Goal: Transaction & Acquisition: Purchase product/service

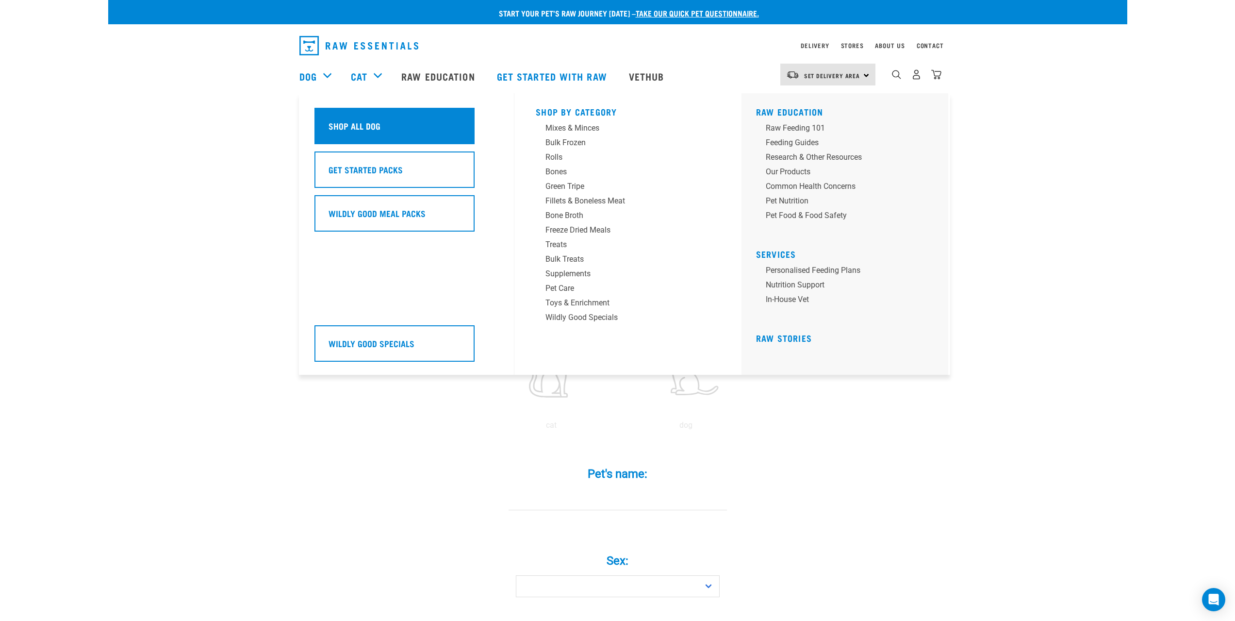
click at [356, 126] on h5 "Shop All Dog" at bounding box center [354, 125] width 52 height 13
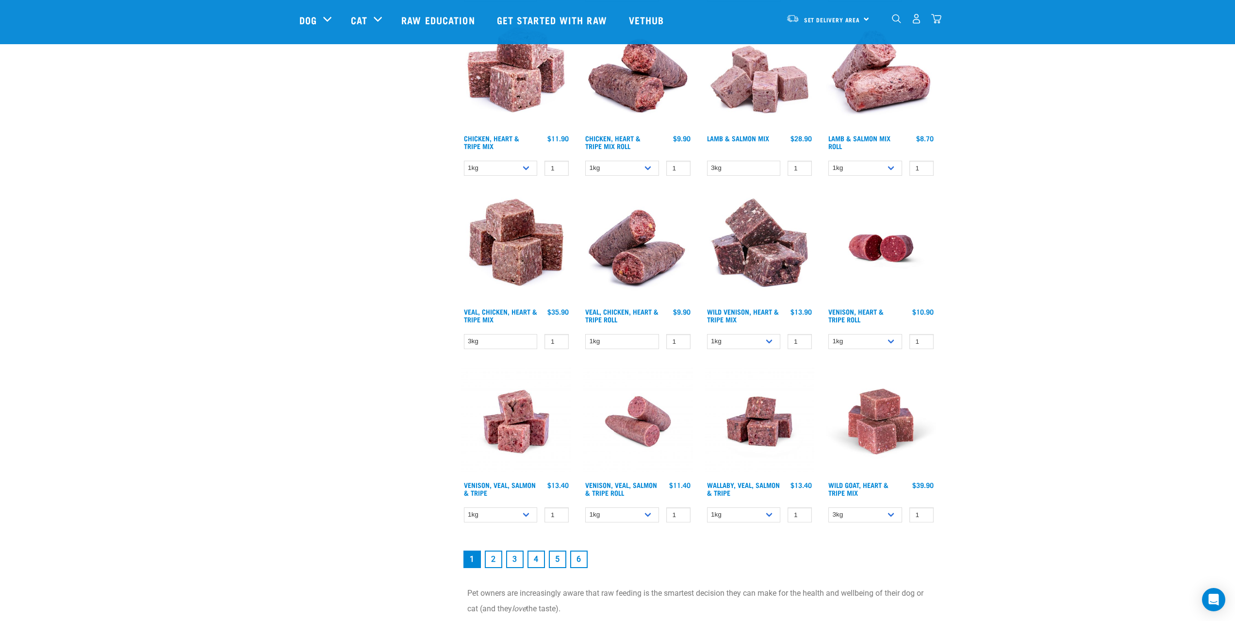
scroll to position [1164, 0]
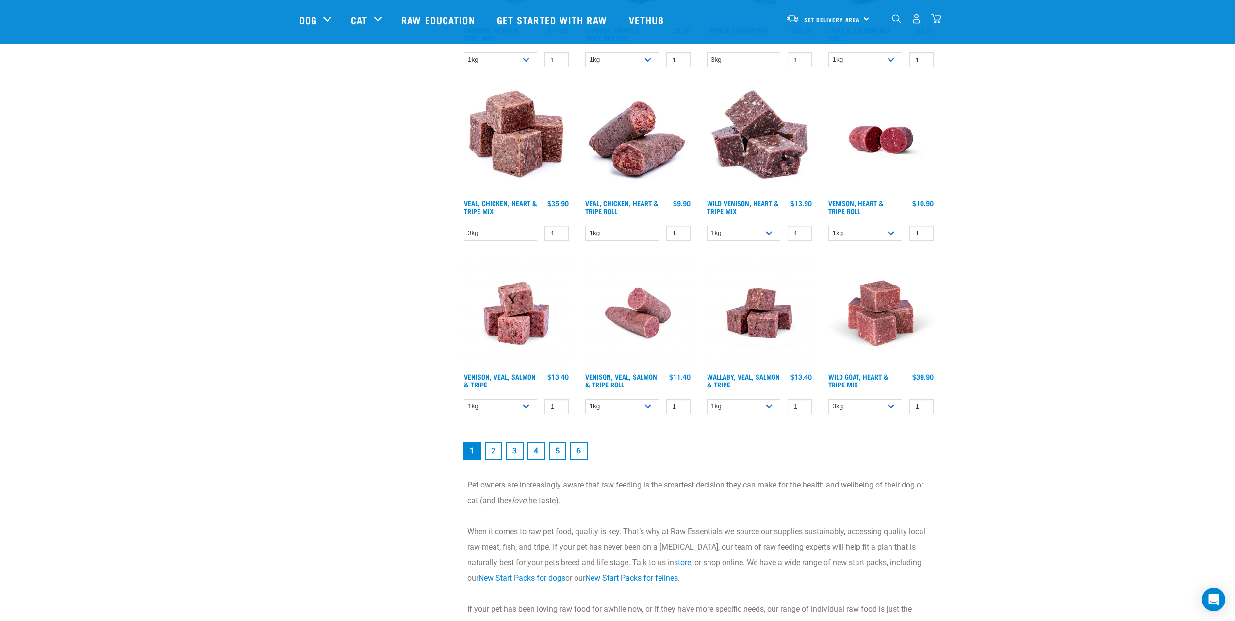
click at [496, 451] on link "2" at bounding box center [493, 450] width 17 height 17
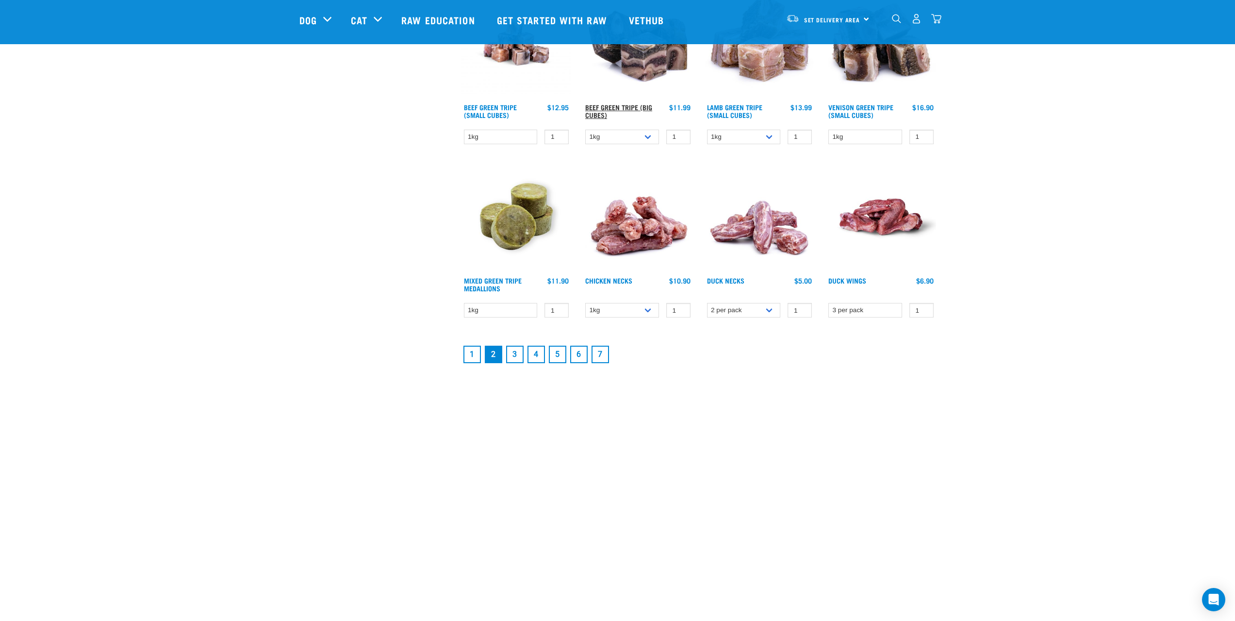
scroll to position [1067, 0]
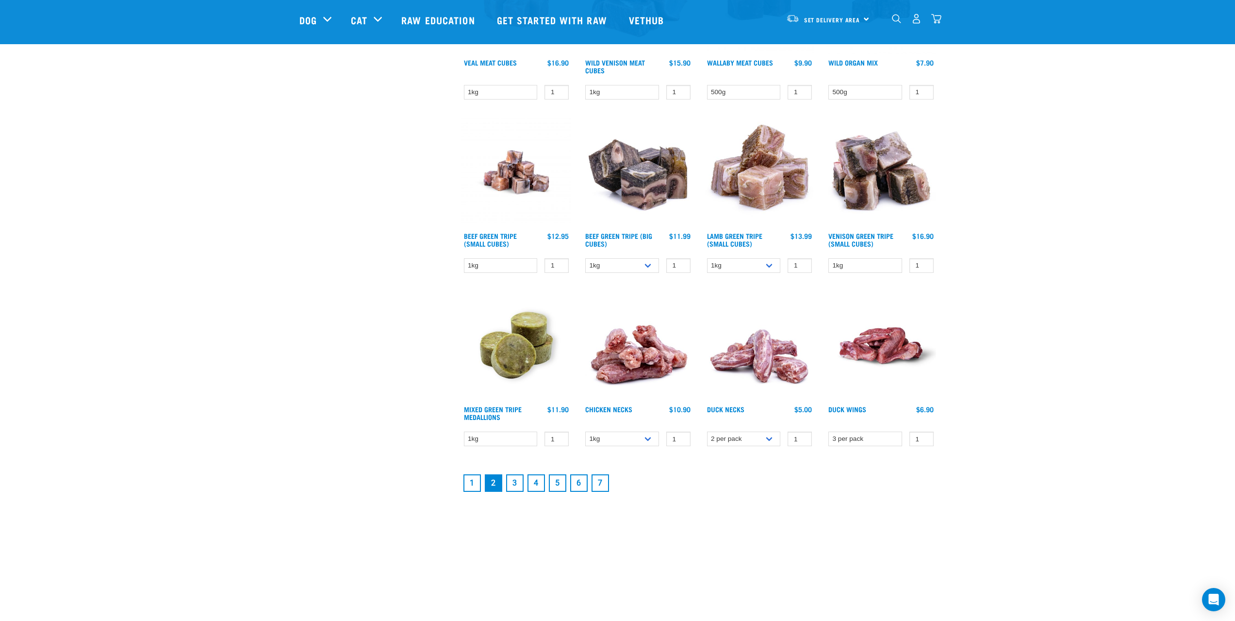
click at [506, 339] on img at bounding box center [516, 345] width 110 height 110
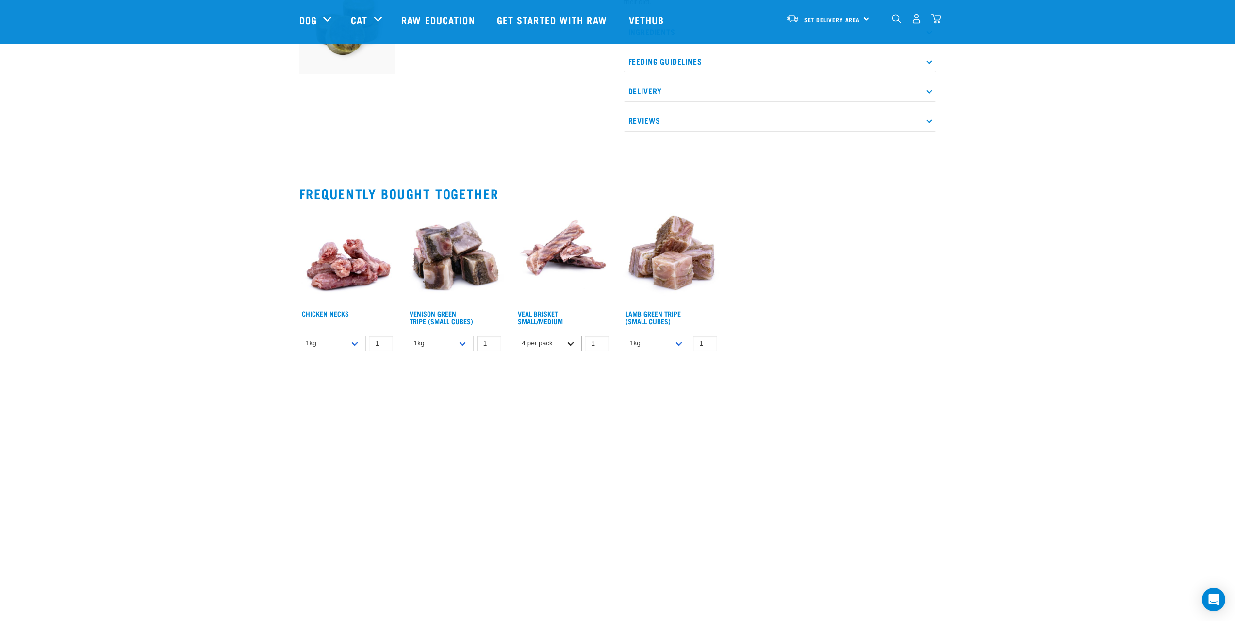
scroll to position [437, 0]
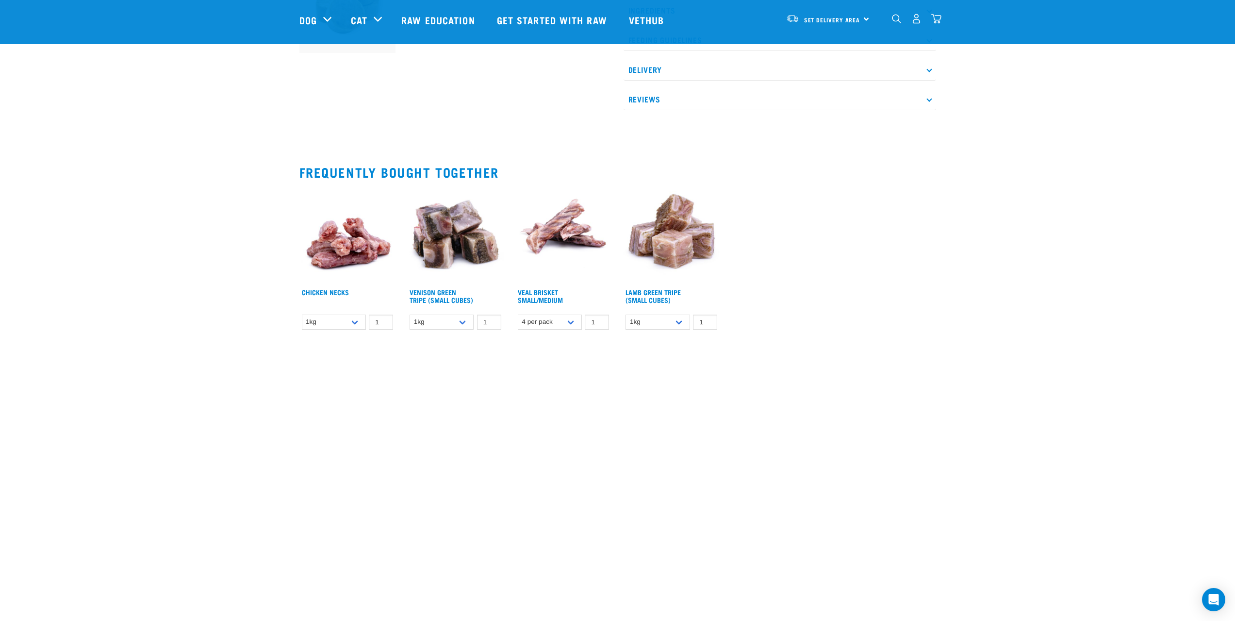
click at [546, 242] on img at bounding box center [563, 235] width 97 height 97
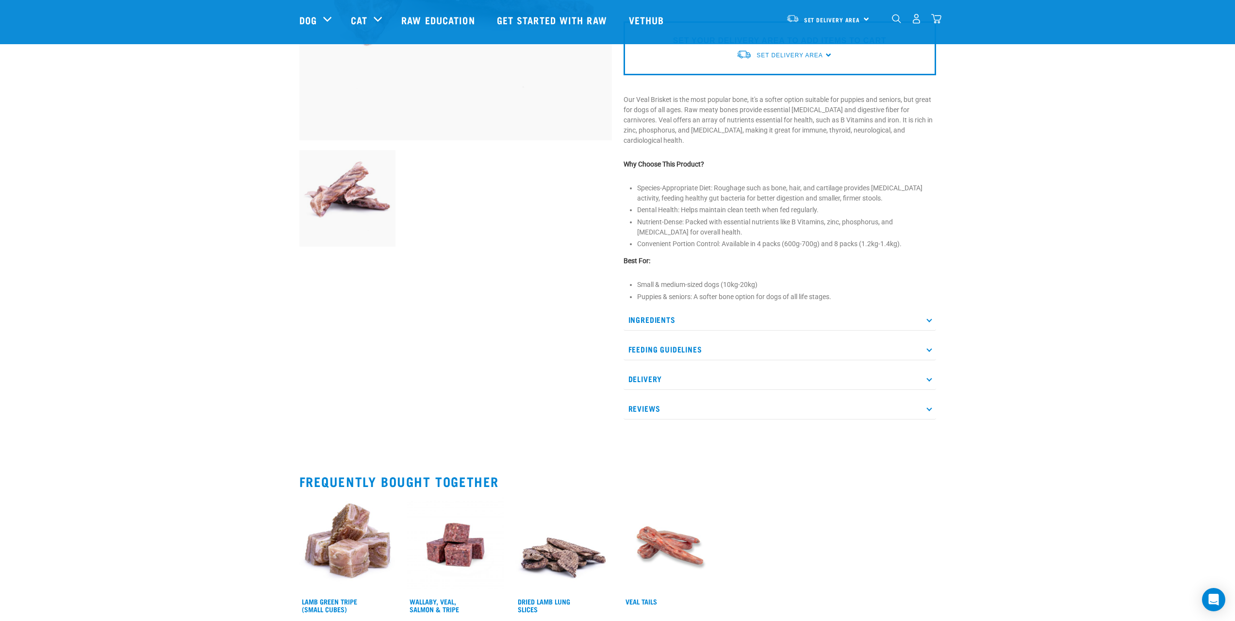
scroll to position [485, 0]
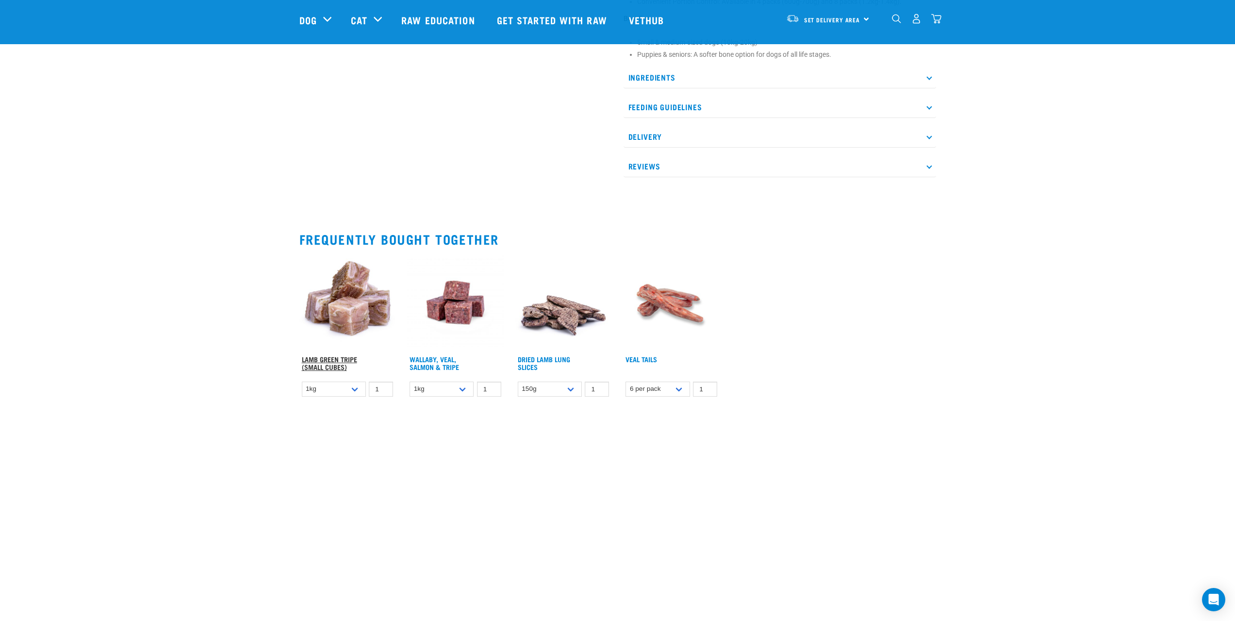
click at [305, 368] on link "Lamb Green Tripe (Small Cubes)" at bounding box center [329, 362] width 55 height 11
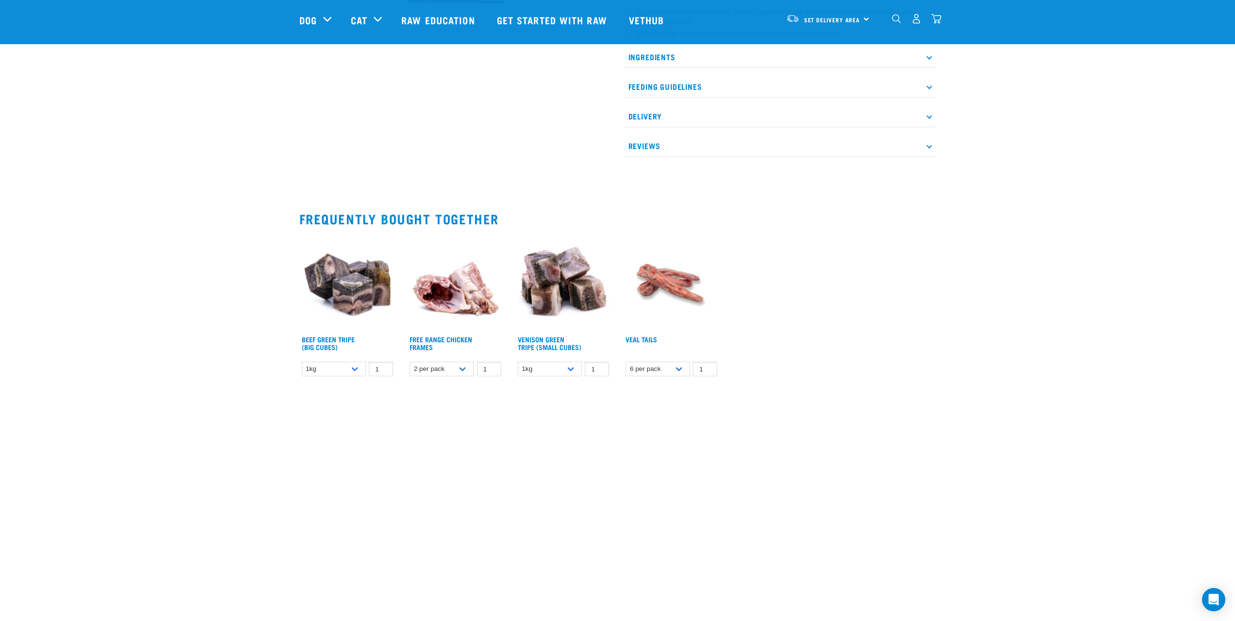
scroll to position [582, 0]
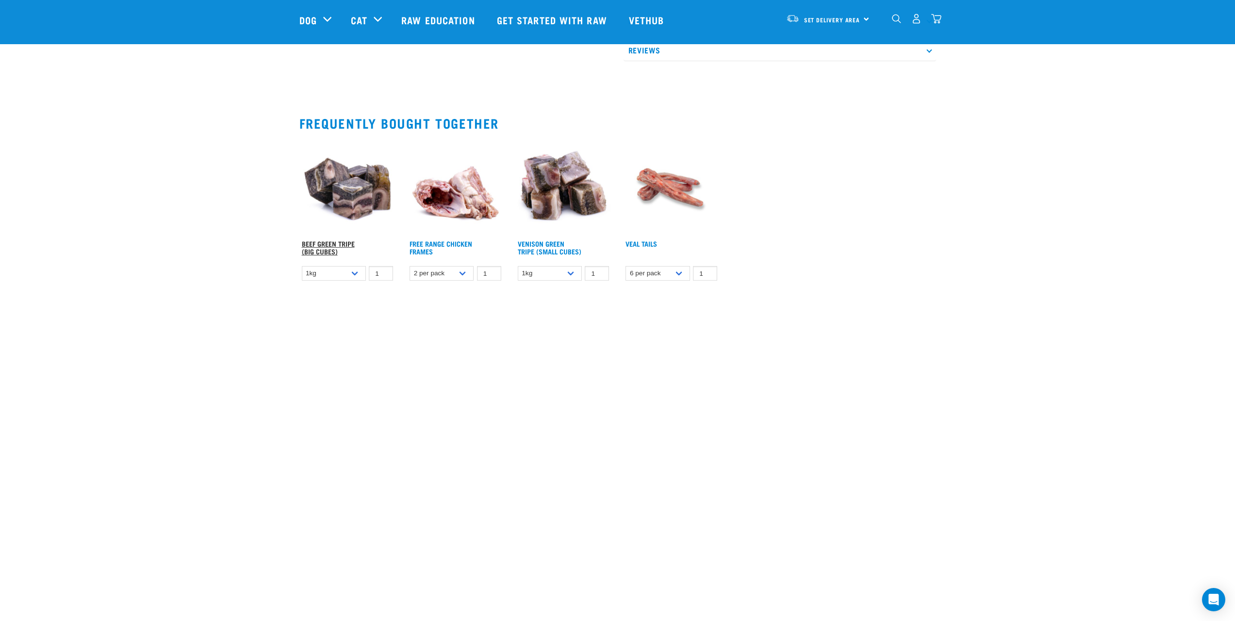
click at [319, 244] on link "Beef Green Tripe (Big Cubes)" at bounding box center [328, 247] width 53 height 11
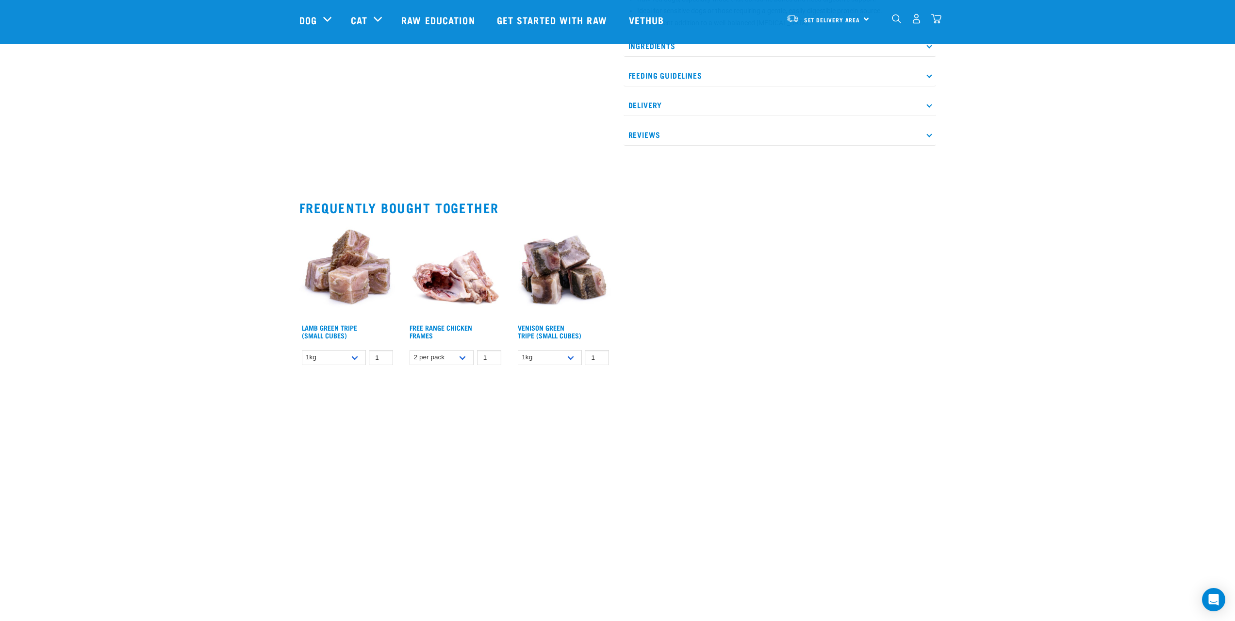
scroll to position [534, 0]
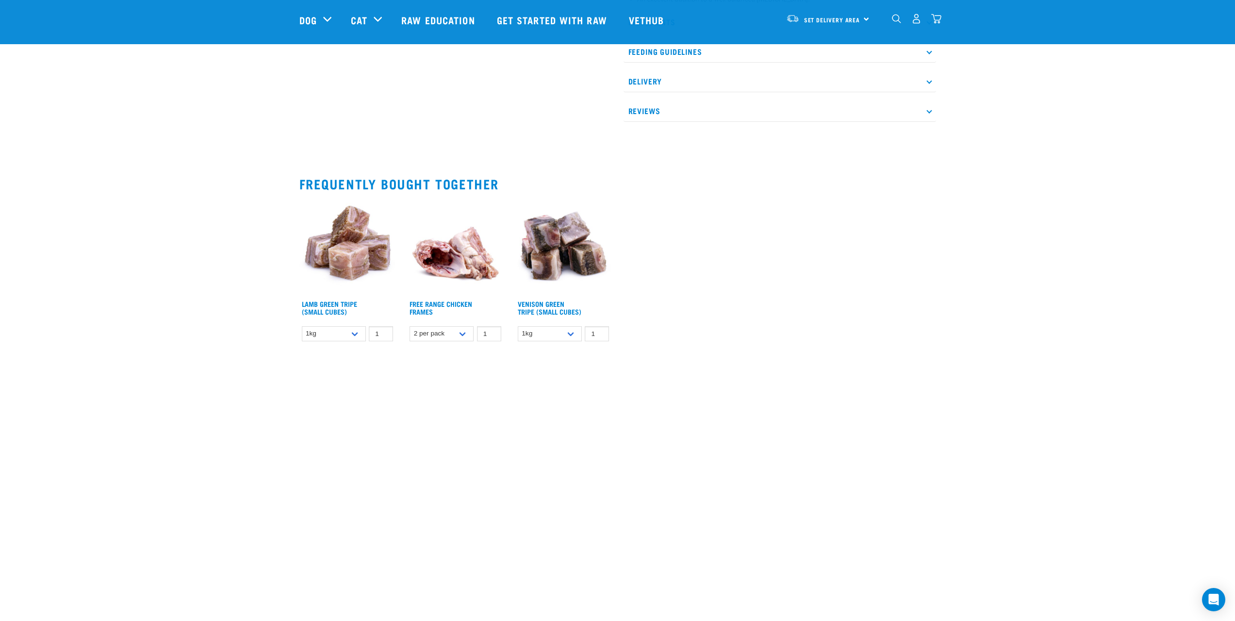
click at [451, 273] on img at bounding box center [455, 247] width 97 height 97
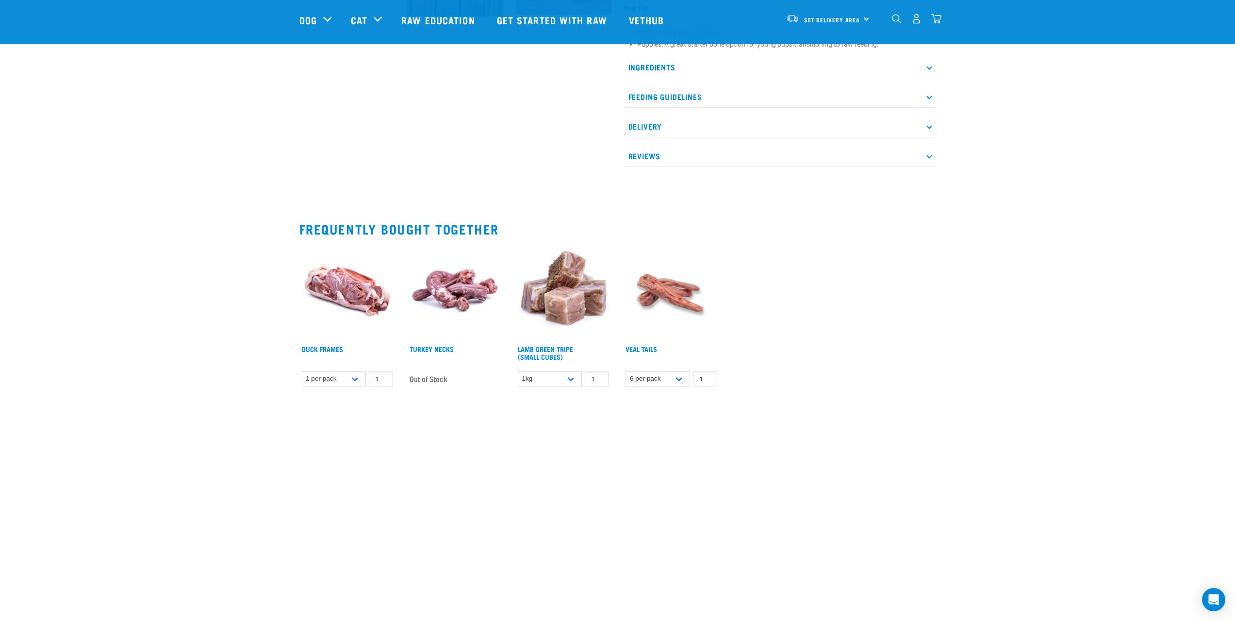
scroll to position [485, 0]
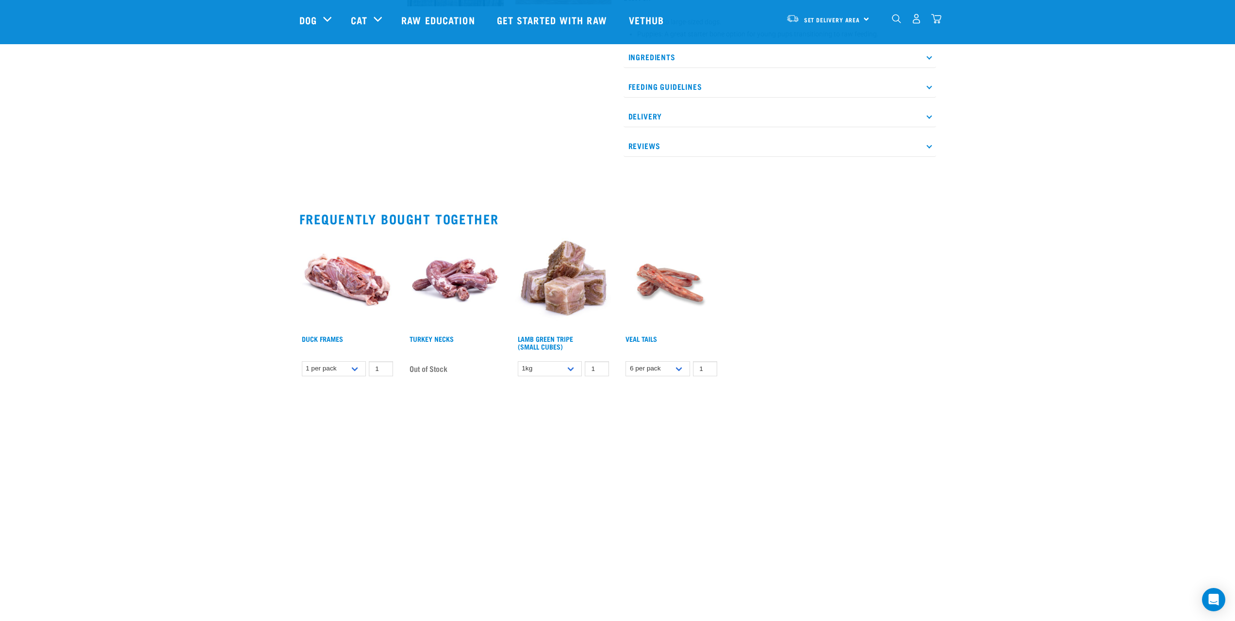
click at [667, 280] on img at bounding box center [671, 282] width 97 height 97
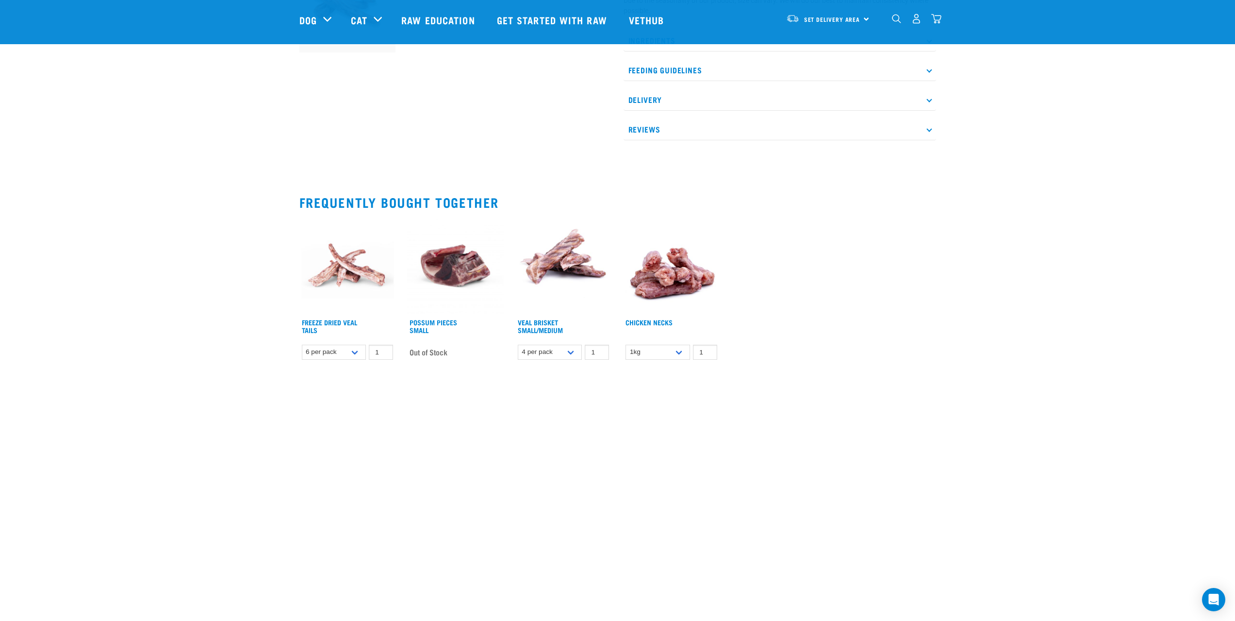
scroll to position [437, 0]
click at [310, 327] on link "Freeze Dried Veal Tails" at bounding box center [329, 326] width 55 height 11
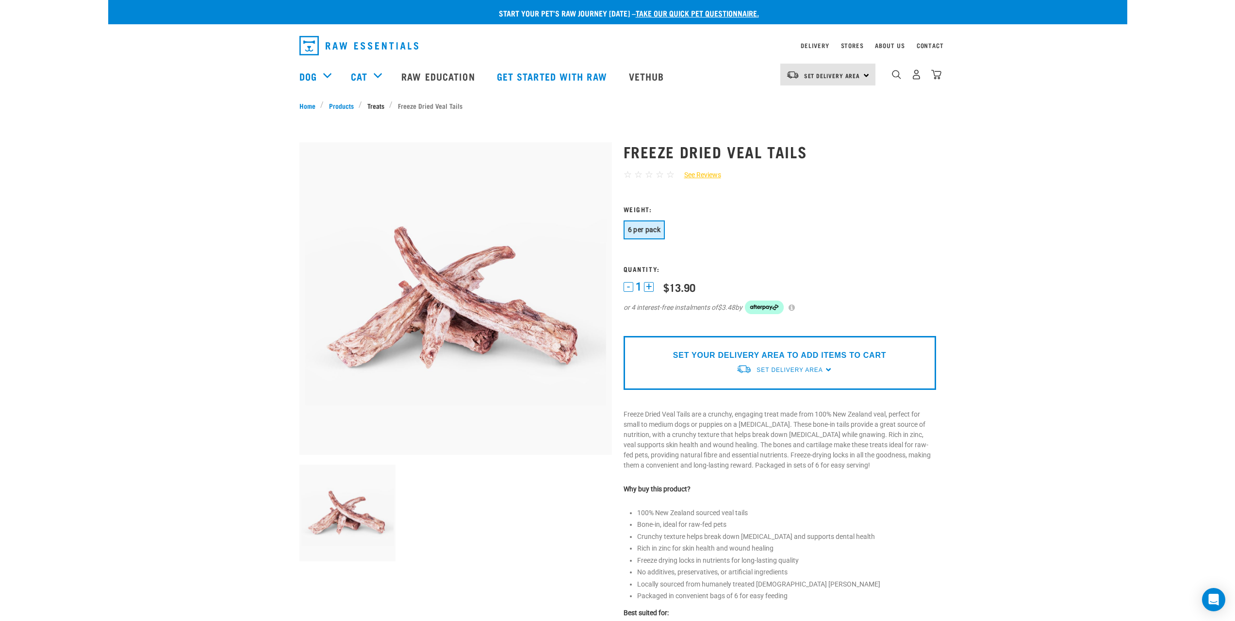
click at [376, 104] on link "Treats" at bounding box center [375, 105] width 27 height 10
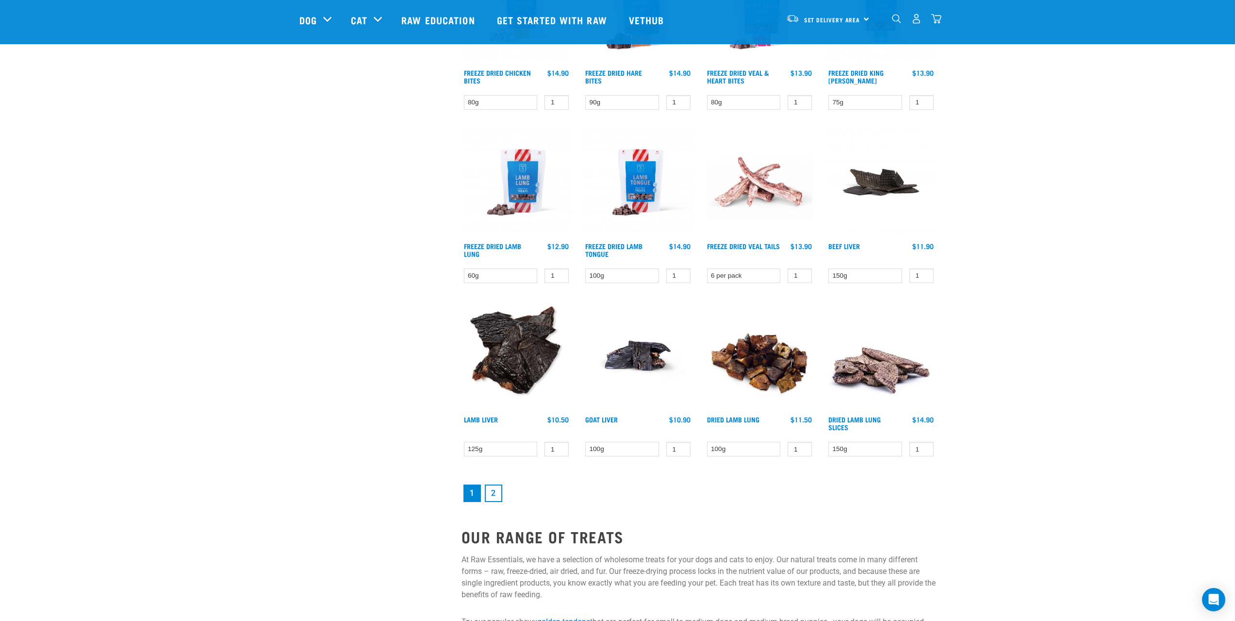
scroll to position [1116, 0]
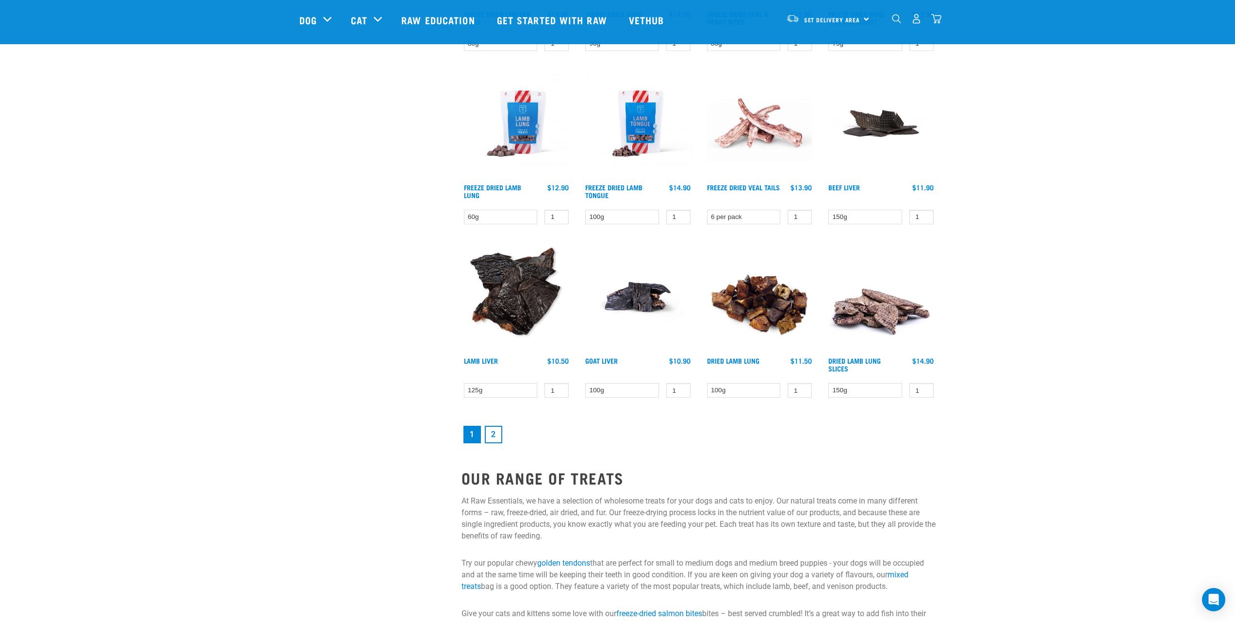
click at [753, 302] on img at bounding box center [759, 297] width 110 height 110
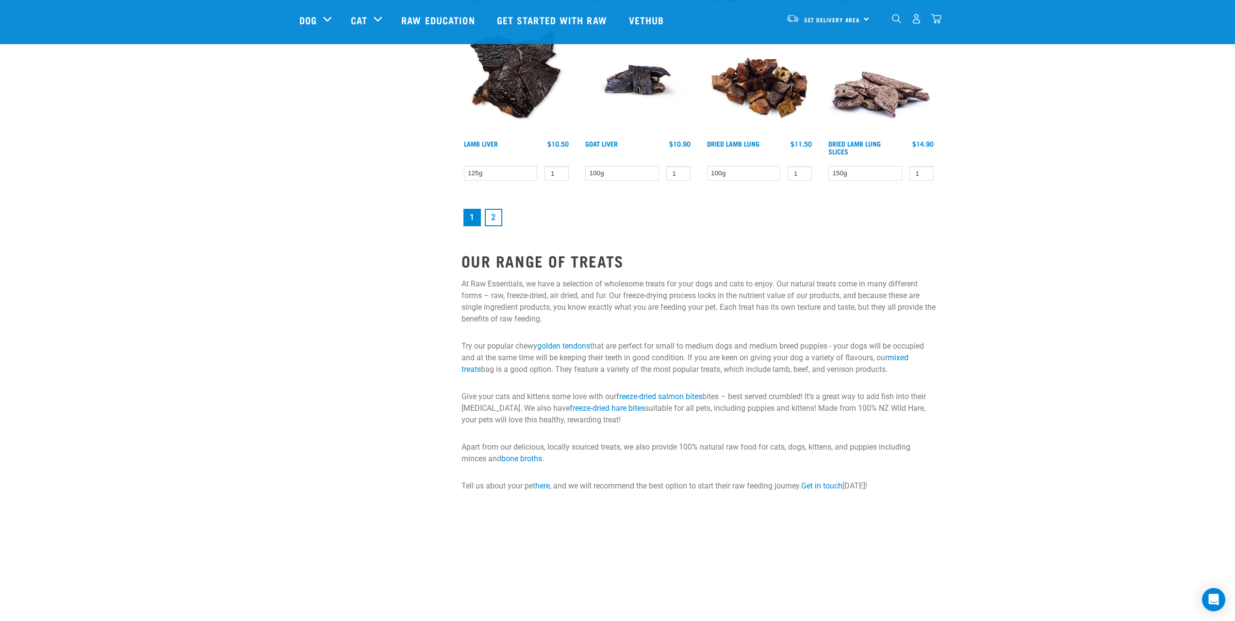
click at [495, 216] on link "2" at bounding box center [493, 217] width 17 height 17
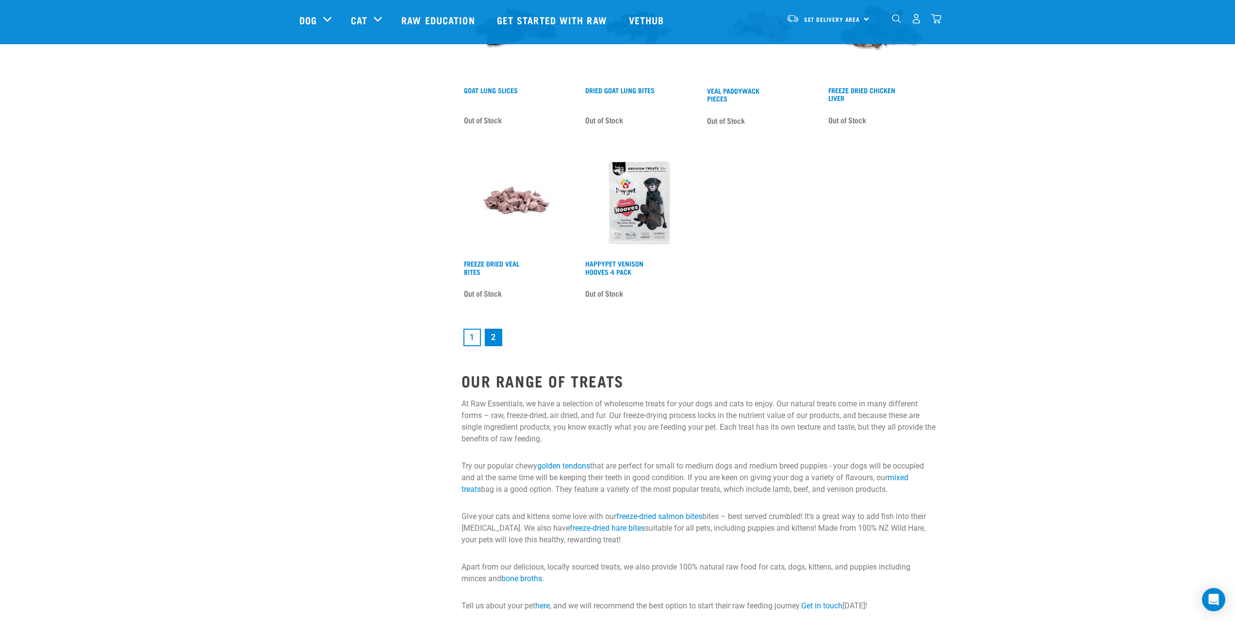
scroll to position [1358, 0]
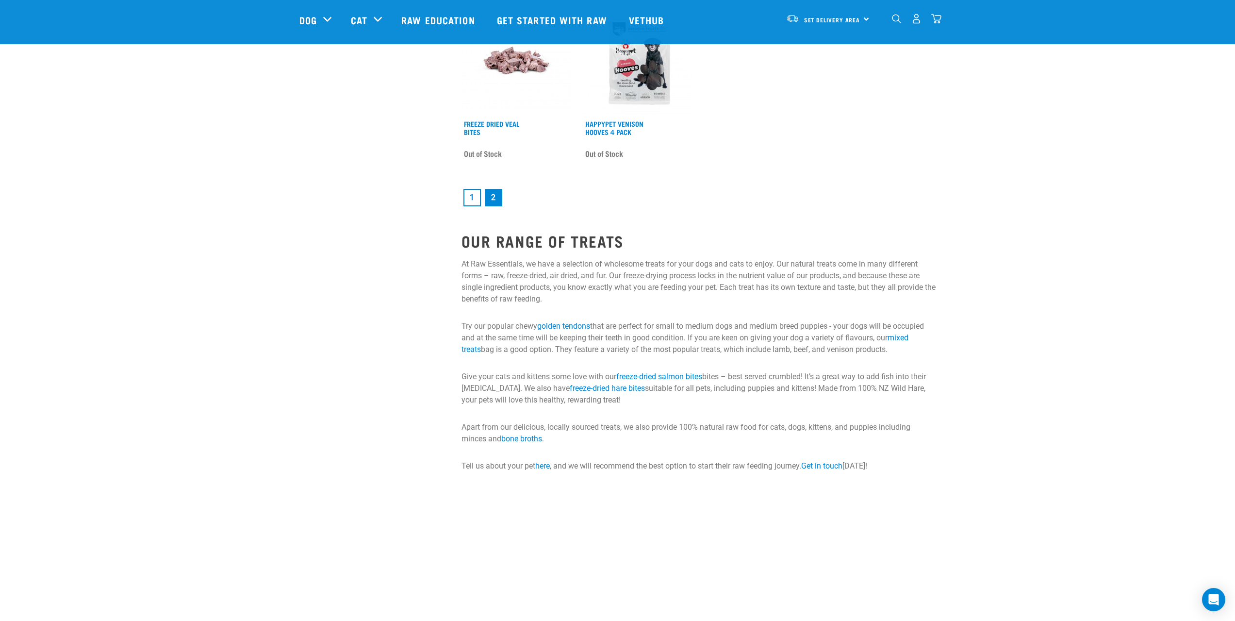
click at [470, 195] on link "1" at bounding box center [471, 197] width 17 height 17
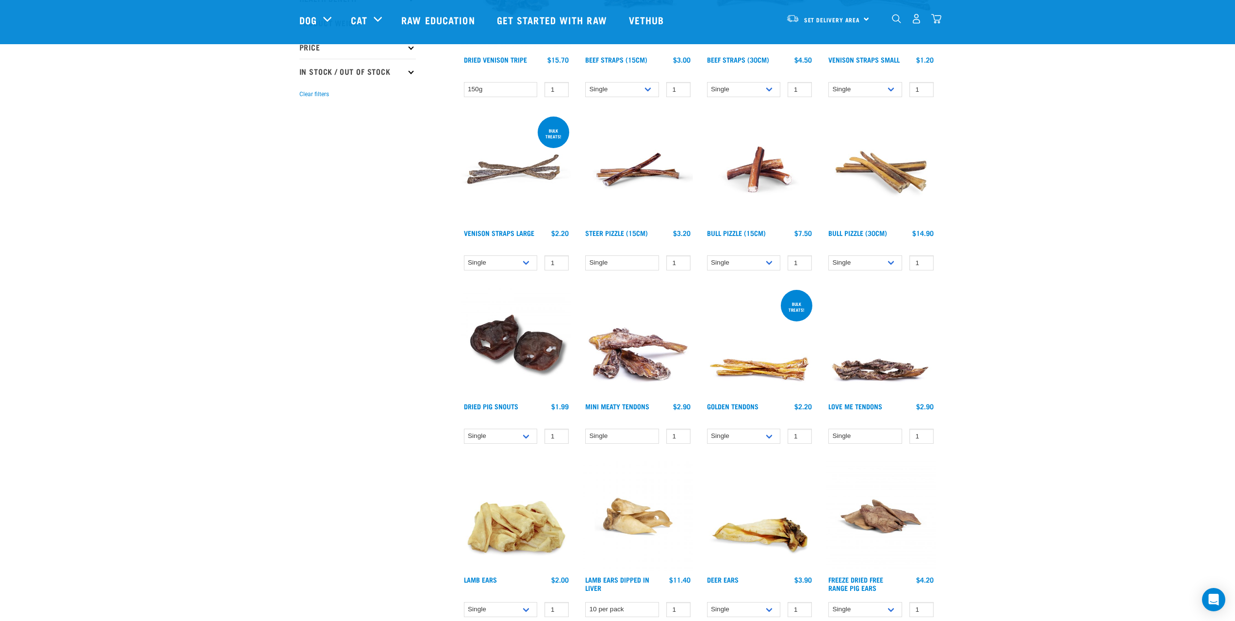
scroll to position [243, 0]
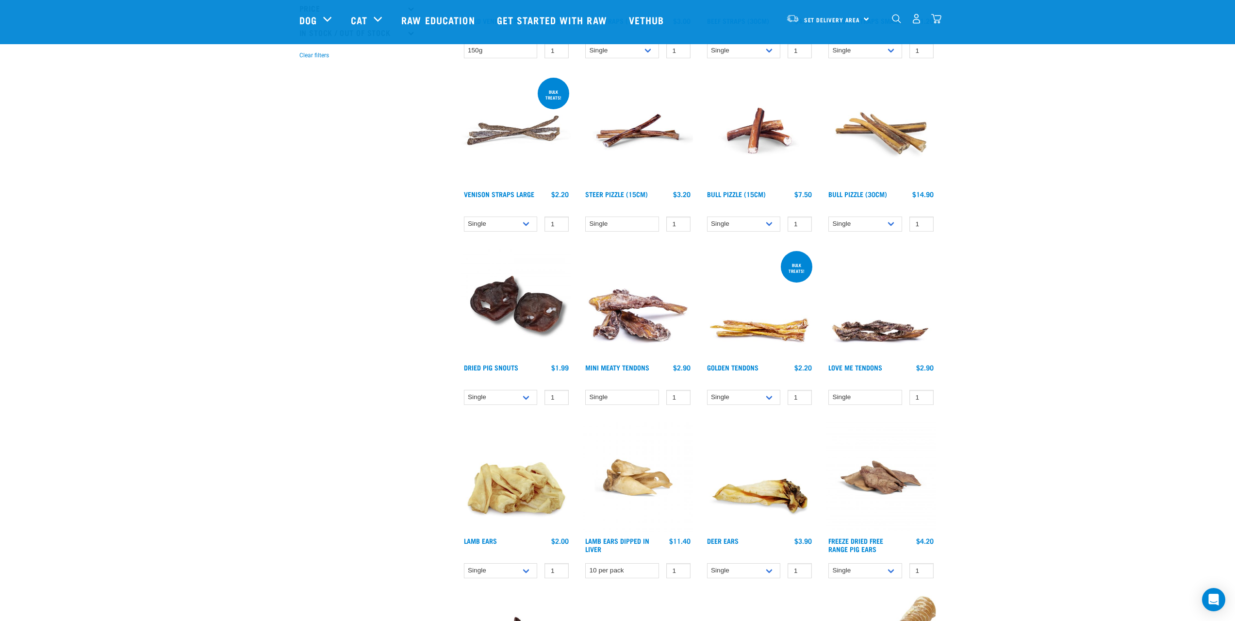
click at [470, 134] on img at bounding box center [516, 131] width 110 height 110
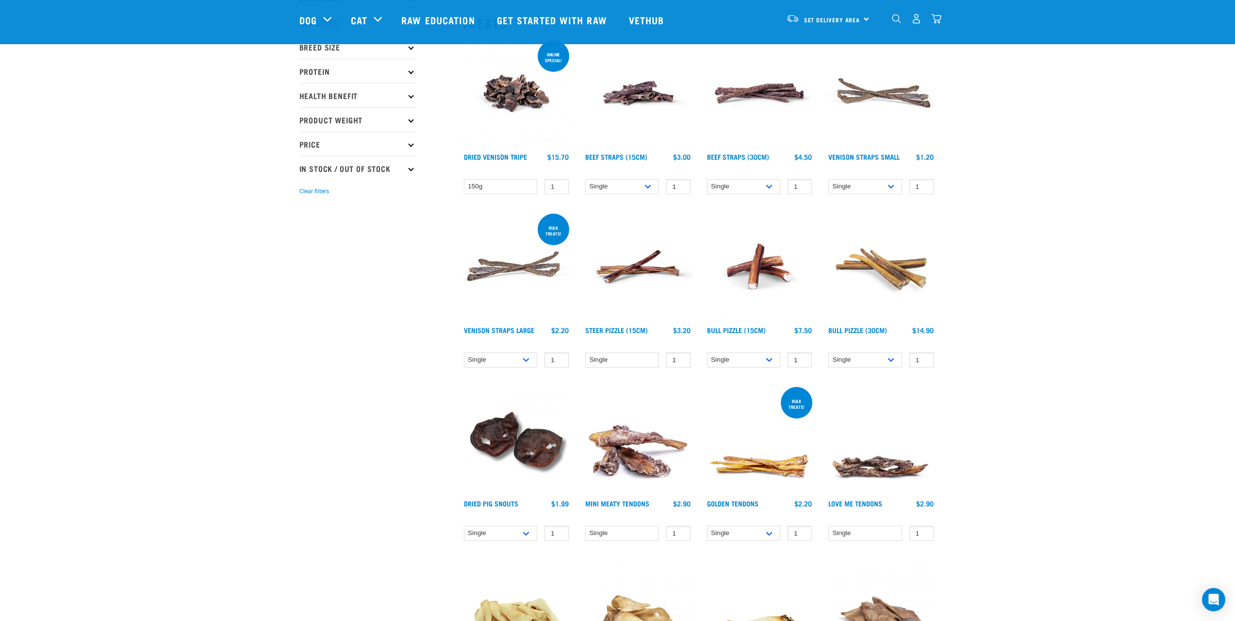
scroll to position [291, 0]
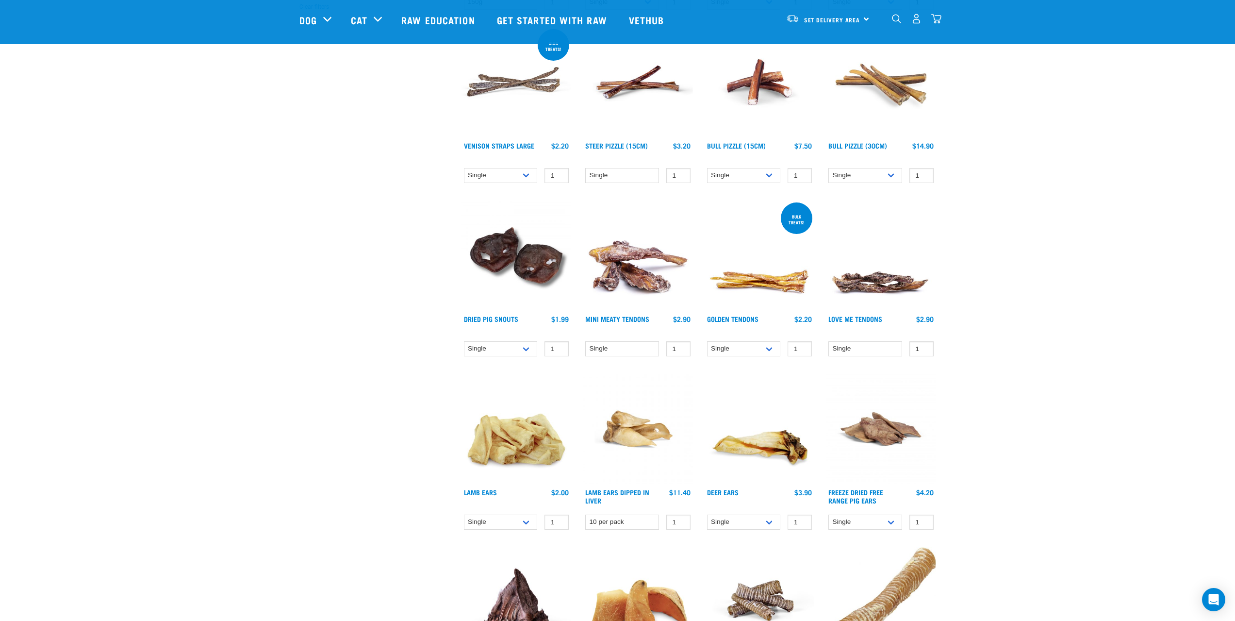
click at [624, 280] on img at bounding box center [638, 255] width 110 height 110
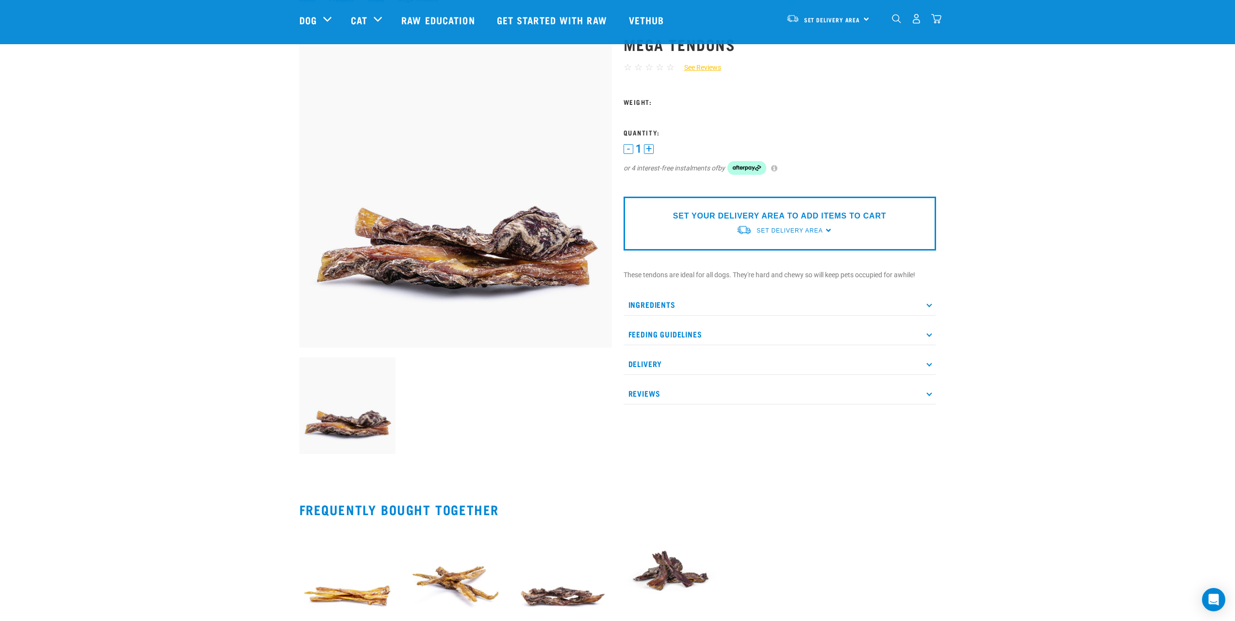
scroll to position [146, 0]
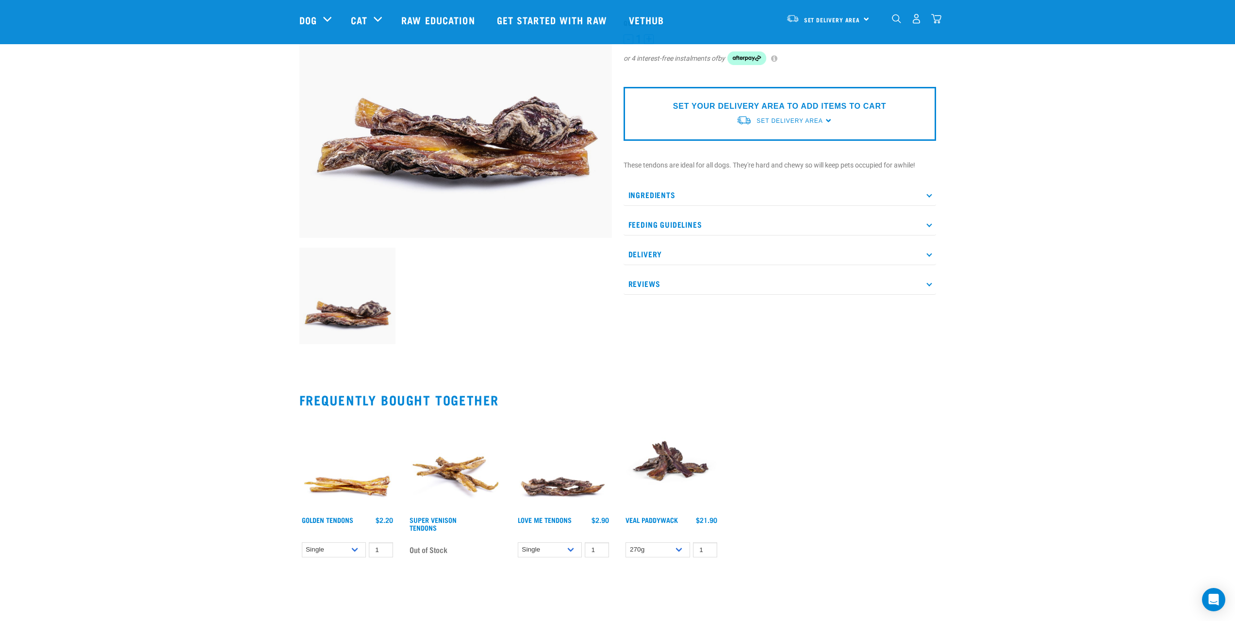
click at [927, 198] on p "Ingredients" at bounding box center [779, 195] width 312 height 22
click at [924, 251] on p "Feeding Guidelines" at bounding box center [779, 254] width 312 height 22
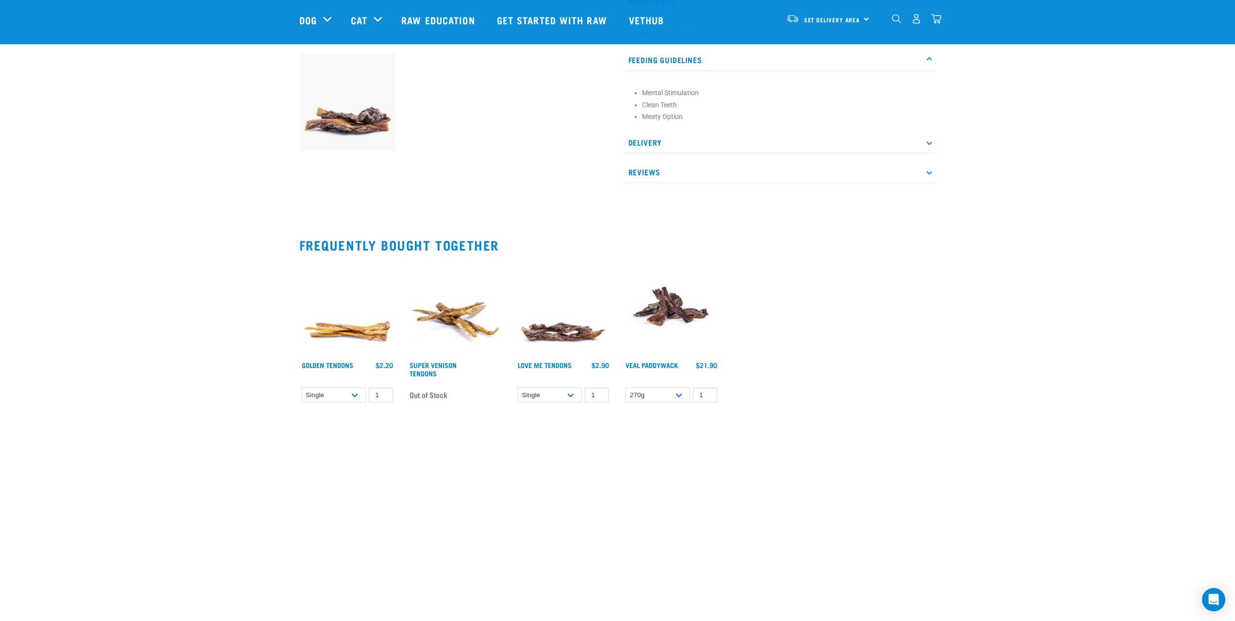
scroll to position [340, 0]
click at [519, 366] on link "Love Me Tendons" at bounding box center [545, 363] width 54 height 3
